Goal: Navigation & Orientation: Find specific page/section

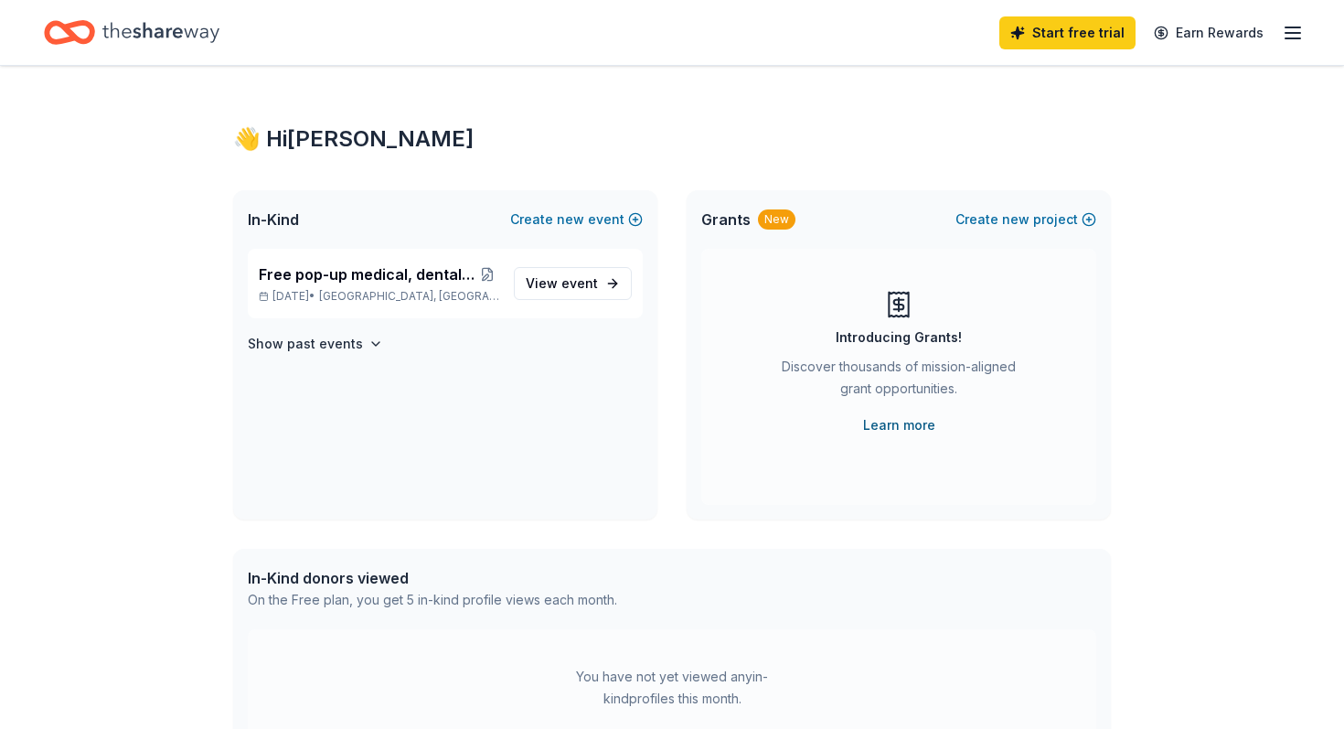
click at [907, 425] on link "Learn more" at bounding box center [899, 425] width 72 height 22
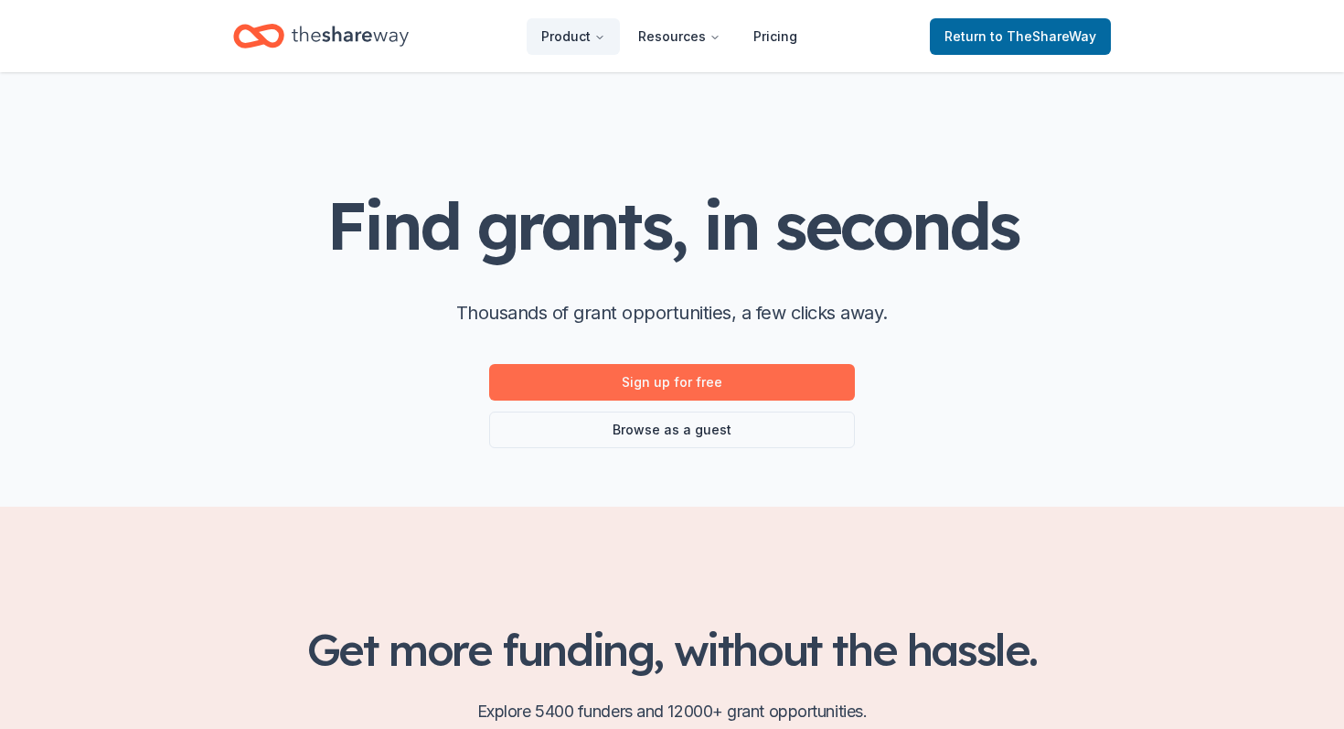
click at [768, 391] on link "Sign up for free" at bounding box center [672, 382] width 366 height 37
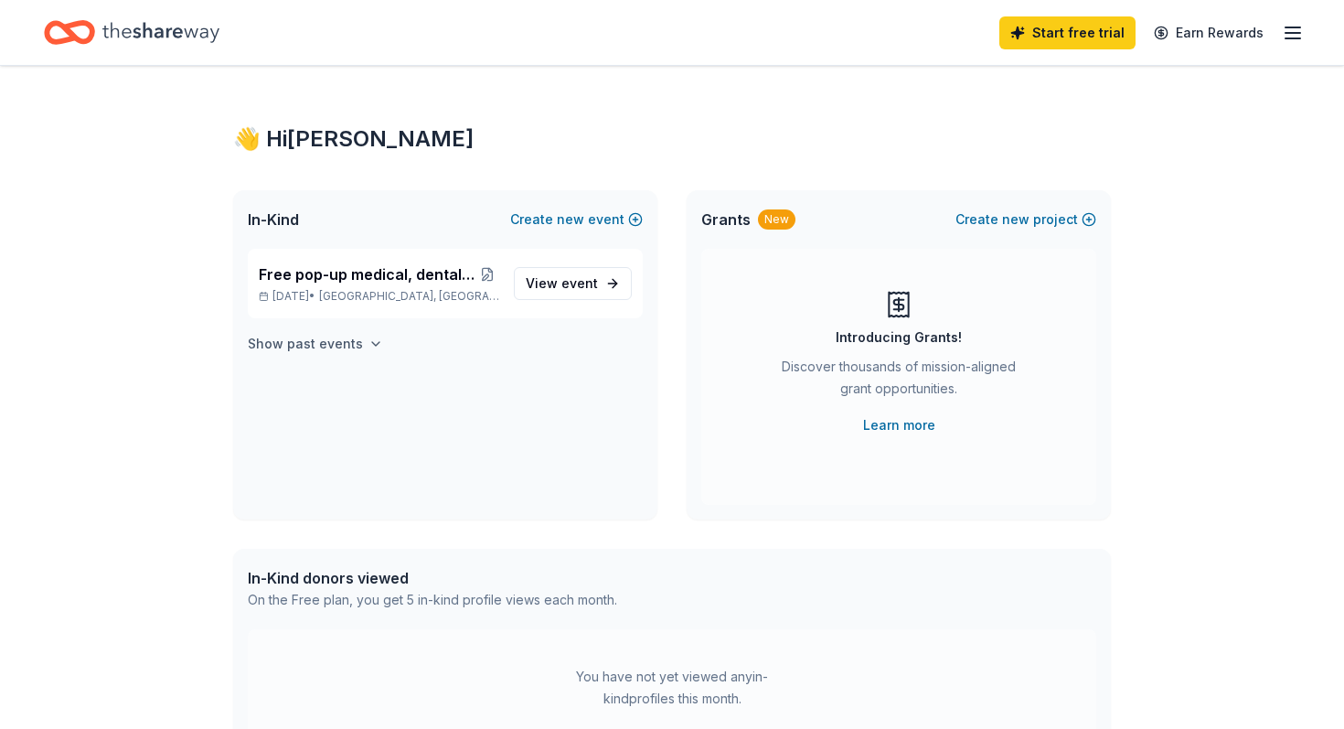
click at [372, 345] on icon "button" at bounding box center [375, 344] width 7 height 4
click at [1292, 31] on icon "button" at bounding box center [1293, 33] width 22 height 22
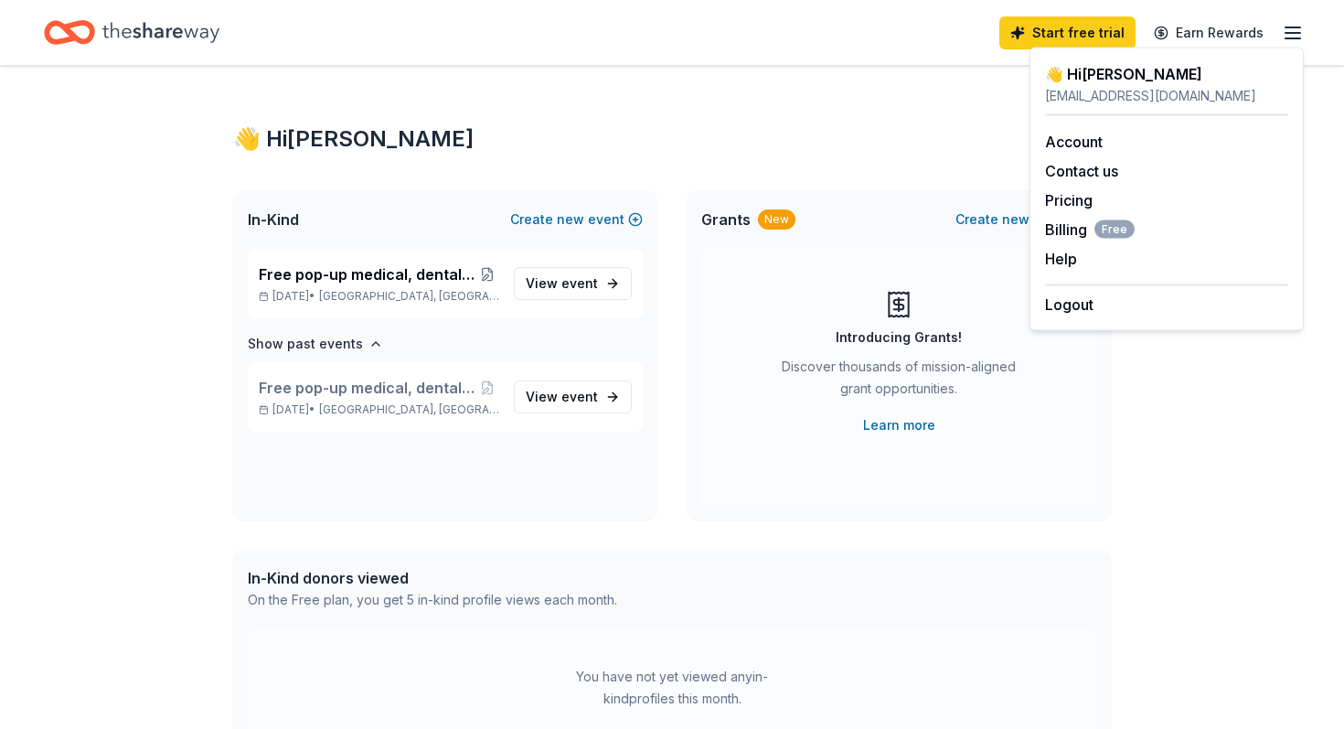
click at [750, 156] on div "👋 Hi [PERSON_NAME] In-Kind Create new event Free pop-up medical, dental, and vi…" at bounding box center [672, 582] width 937 height 1032
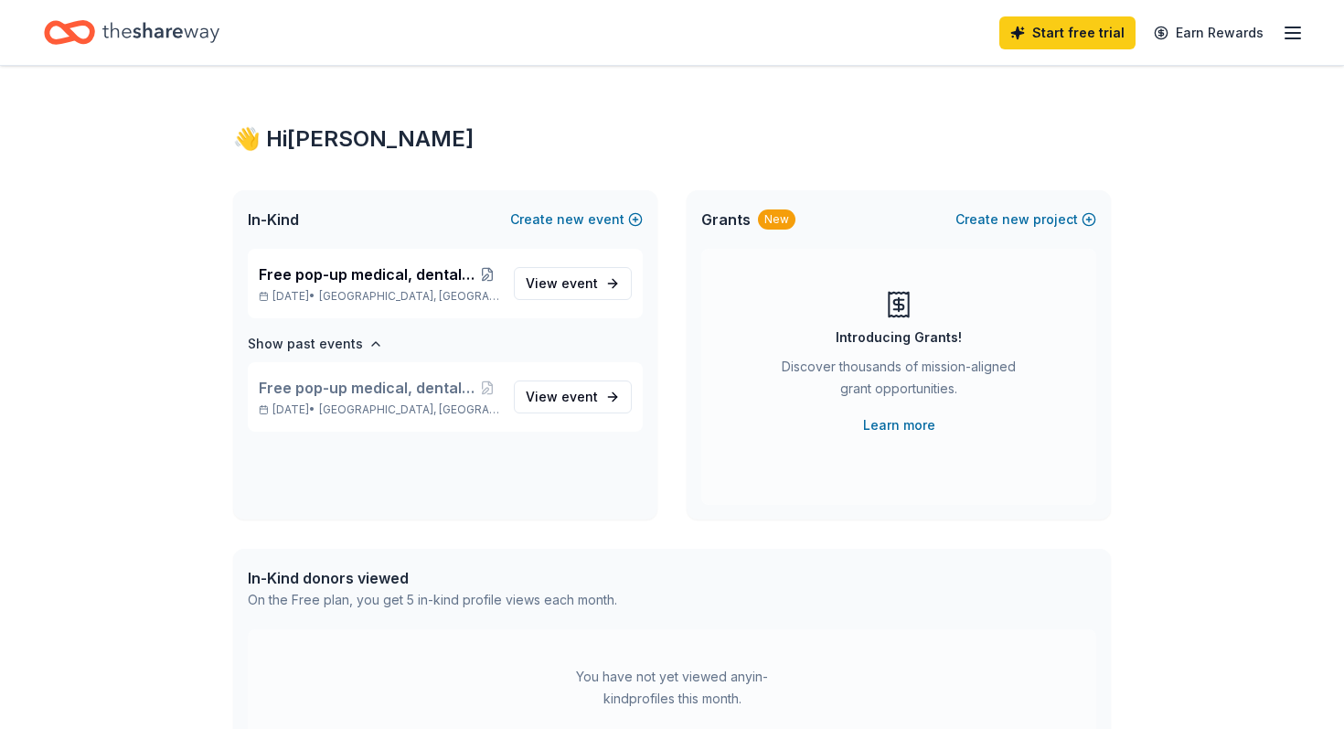
click at [152, 31] on icon "Home" at bounding box center [160, 32] width 117 height 20
